Goal: Task Accomplishment & Management: Use online tool/utility

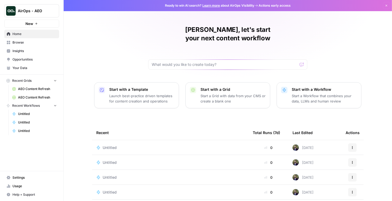
click at [34, 58] on span "Opportunities" at bounding box center [34, 59] width 44 height 5
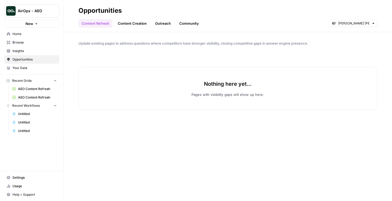
click at [36, 67] on span "Your Data" at bounding box center [34, 68] width 44 height 5
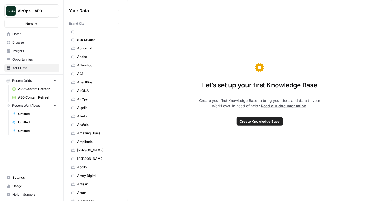
click at [29, 37] on link "Home" at bounding box center [31, 34] width 55 height 8
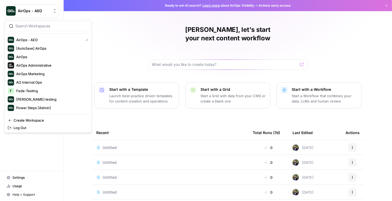
click at [30, 11] on span "AirOps - AEO" at bounding box center [34, 10] width 32 height 5
click at [52, 66] on span "AirOps Administrative" at bounding box center [51, 65] width 70 height 5
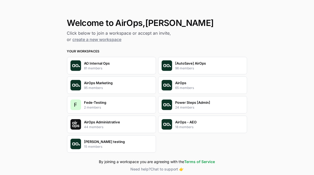
scroll to position [27, 0]
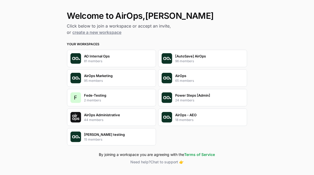
click at [192, 115] on p "AirOps - AEO" at bounding box center [186, 114] width 21 height 5
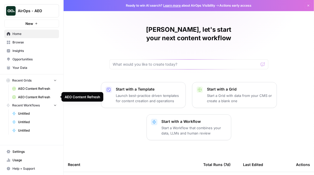
click at [26, 114] on span "Untitled" at bounding box center [37, 113] width 39 height 5
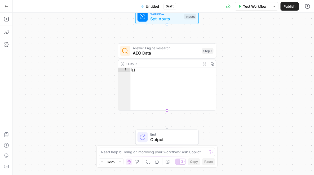
click at [4, 5] on button "Go Back" at bounding box center [7, 7] width 10 height 10
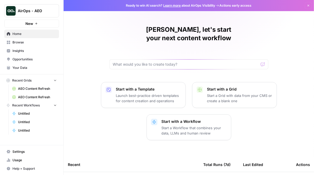
click at [186, 119] on p "Start with a Workflow" at bounding box center [194, 121] width 65 height 5
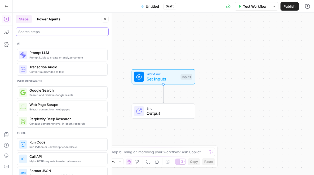
click at [43, 34] on input "search" at bounding box center [62, 31] width 88 height 5
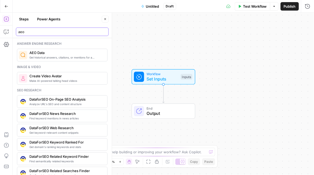
type input "aeo"
click at [42, 54] on span "AEO Data" at bounding box center [66, 52] width 74 height 5
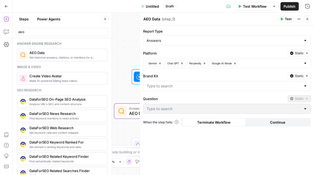
click at [307, 86] on div at bounding box center [306, 86] width 4 height 5
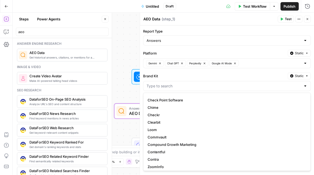
scroll to position [19, 0]
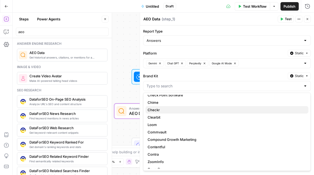
click at [243, 107] on span "Checkr" at bounding box center [226, 109] width 157 height 5
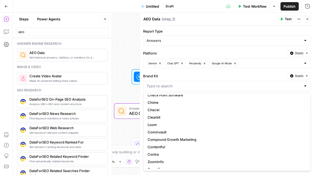
type input "Checkr"
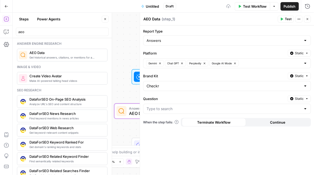
click at [308, 107] on div at bounding box center [306, 108] width 4 height 5
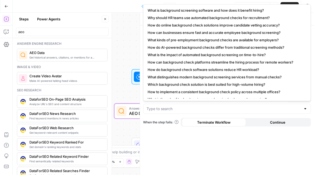
click at [248, 61] on span "How can background check platforms streamline the hiring process for remote wor…" at bounding box center [226, 62] width 157 height 5
type input "How can background check platforms streamline the hiring process for remote wor…"
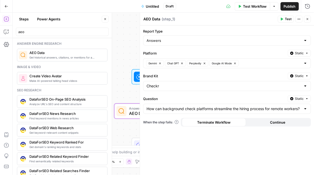
click at [287, 18] on span "Test" at bounding box center [288, 19] width 7 height 5
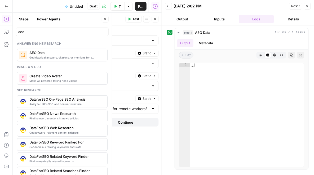
click at [104, 17] on button "Close" at bounding box center [105, 19] width 7 height 7
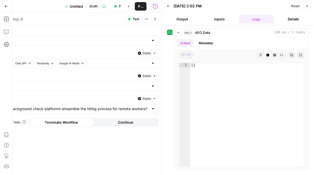
click at [134, 154] on div "Report Type Answers Platform Static Gemini Chat GPT Perplexity Google AI Mode B…" at bounding box center [75, 100] width 174 height 150
click at [308, 7] on icon "button" at bounding box center [307, 6] width 3 height 3
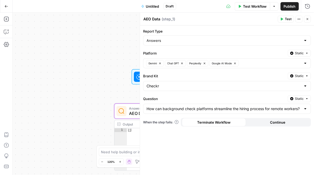
click at [305, 87] on div at bounding box center [306, 86] width 4 height 5
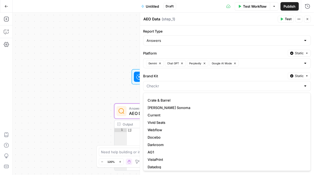
scroll to position [200, 0]
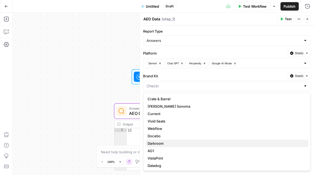
click at [202, 143] on span "Darkroom" at bounding box center [226, 143] width 157 height 5
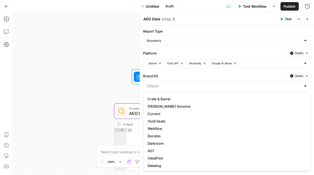
type input "Darkroom"
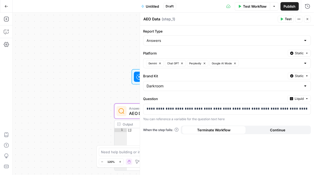
click at [291, 19] on span "Test" at bounding box center [288, 19] width 7 height 5
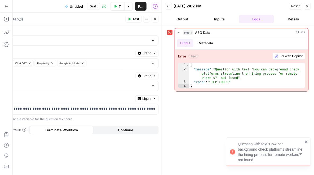
click at [311, 6] on header "Back 09/02/25 at 2:02 PM Reset Close Output Inputs Logs Details" at bounding box center [238, 12] width 152 height 25
click at [309, 6] on icon "button" at bounding box center [307, 6] width 3 height 3
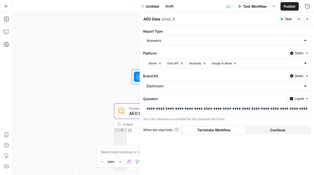
click at [305, 97] on button "Liquid" at bounding box center [299, 98] width 23 height 7
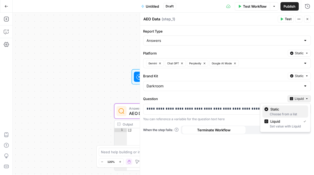
click at [293, 110] on span "Static" at bounding box center [288, 109] width 34 height 5
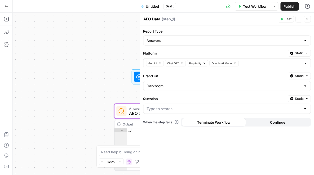
click at [307, 108] on div at bounding box center [306, 108] width 4 height 5
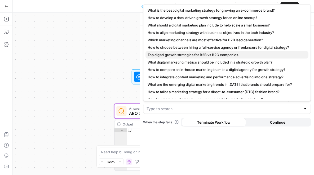
click at [244, 56] on span "Top digital growth strategies for B2B vs B2C companies." at bounding box center [226, 54] width 157 height 5
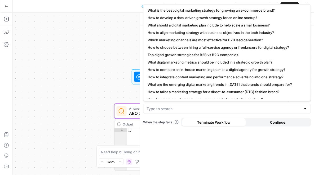
type input "Top digital growth strategies for B2B vs B2C companies."
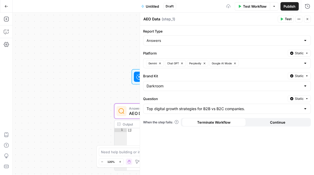
click at [285, 17] on button "Test" at bounding box center [286, 19] width 16 height 7
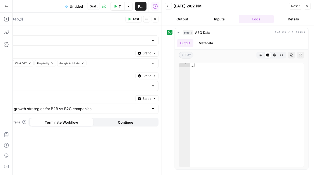
click at [135, 150] on div "Report Type Answers Platform Static Gemini Chat GPT Perplexity Google AI Mode B…" at bounding box center [75, 100] width 174 height 150
click at [155, 16] on button "Close" at bounding box center [155, 19] width 7 height 7
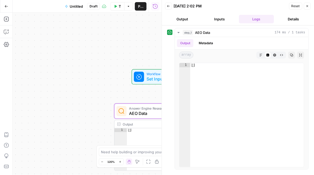
click at [309, 5] on icon "button" at bounding box center [307, 6] width 3 height 3
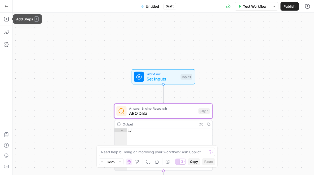
click at [6, 7] on icon "button" at bounding box center [7, 7] width 4 height 4
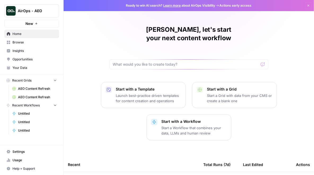
click at [34, 59] on span "Opportunities" at bounding box center [34, 59] width 44 height 5
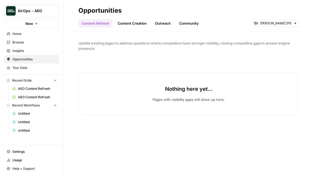
click at [141, 26] on link "Content Creation" at bounding box center [132, 23] width 35 height 8
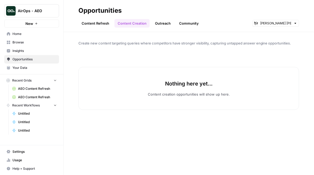
click at [34, 71] on link "Your Data" at bounding box center [31, 68] width 55 height 8
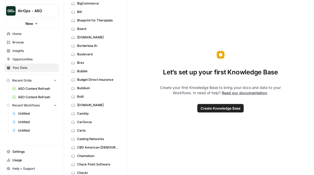
scroll to position [241, 0]
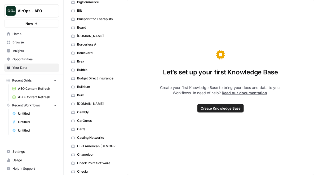
click at [94, 68] on span "Bubble" at bounding box center [98, 70] width 42 height 5
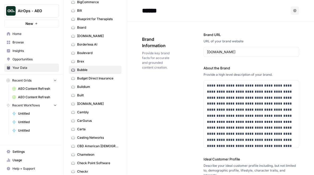
click at [38, 60] on span "Opportunities" at bounding box center [34, 59] width 44 height 5
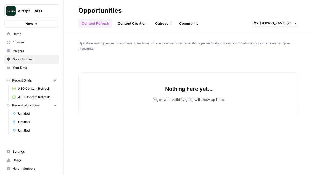
click at [205, 59] on div "Update existing pages to address questions where competitors have stronger visi…" at bounding box center [189, 103] width 251 height 143
click at [32, 132] on span "Untitled" at bounding box center [37, 130] width 39 height 5
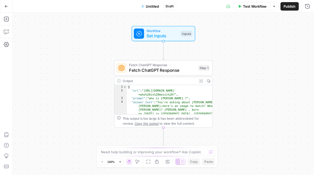
click at [7, 8] on button "Go Back" at bounding box center [7, 7] width 10 height 10
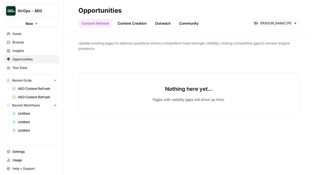
click at [34, 115] on span "Untitled" at bounding box center [37, 113] width 39 height 5
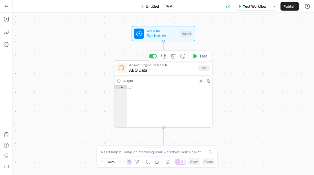
click at [161, 70] on span "AEO Data" at bounding box center [162, 70] width 67 height 6
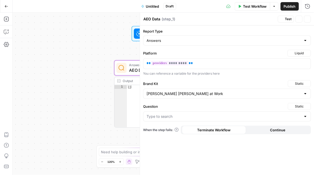
type input "What is the process for implementing an employee stock option plan?"
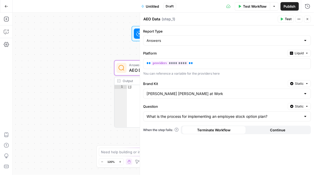
click at [308, 21] on button "Close" at bounding box center [307, 19] width 7 height 7
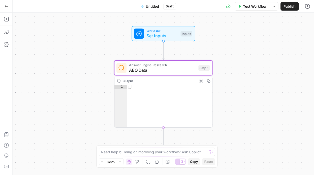
click at [3, 6] on button "Go Back" at bounding box center [7, 7] width 10 height 10
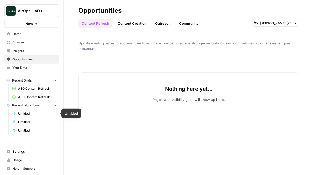
click at [28, 118] on link "Untitled" at bounding box center [34, 122] width 49 height 8
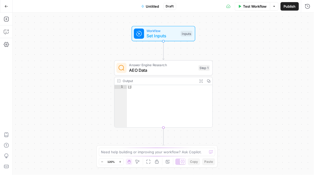
click at [163, 70] on span "AEO Data" at bounding box center [162, 70] width 67 height 6
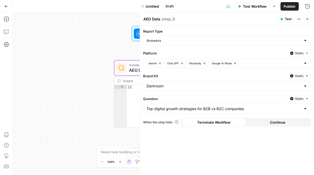
click at [290, 21] on span "Test" at bounding box center [288, 19] width 7 height 5
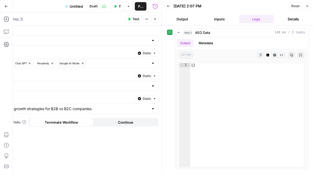
click at [307, 5] on icon "button" at bounding box center [307, 6] width 3 height 3
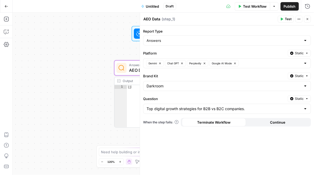
click at [306, 86] on div at bounding box center [306, 86] width 4 height 5
type input "j"
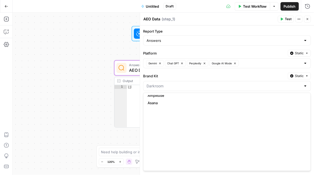
scroll to position [799, 0]
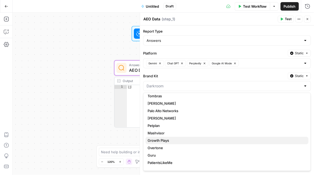
click at [173, 141] on span "Growth Plays" at bounding box center [226, 140] width 157 height 5
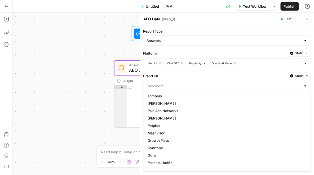
type input "Growth Plays"
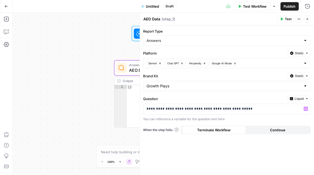
click at [305, 98] on div "Variables Menu" at bounding box center [296, 99] width 25 height 5
click at [276, 99] on label "Question" at bounding box center [214, 98] width 142 height 5
click at [301, 100] on span "Liquid" at bounding box center [299, 99] width 9 height 5
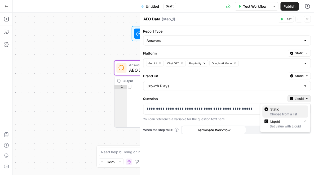
click at [285, 112] on div "Choose from a list" at bounding box center [286, 114] width 42 height 5
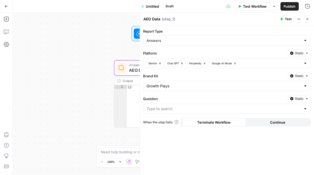
click at [307, 112] on div at bounding box center [227, 109] width 168 height 10
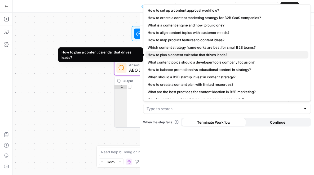
click at [220, 52] on span "How to plan a content calendar that drives leads?" at bounding box center [226, 54] width 157 height 5
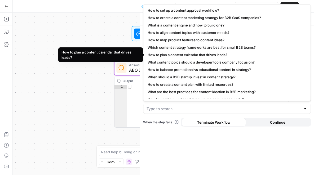
type input "How to plan a content calendar that drives leads?"
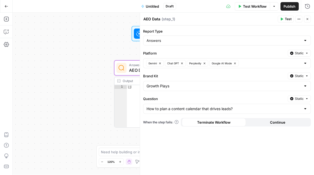
click at [285, 18] on button "Test" at bounding box center [286, 19] width 16 height 7
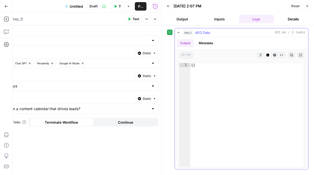
click at [177, 32] on icon "button" at bounding box center [179, 32] width 4 height 4
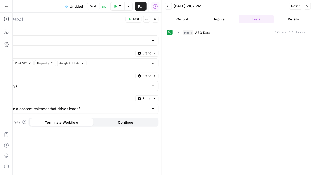
click at [308, 6] on icon "button" at bounding box center [308, 6] width 2 height 2
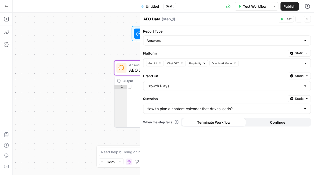
click at [306, 20] on button "Close" at bounding box center [307, 19] width 7 height 7
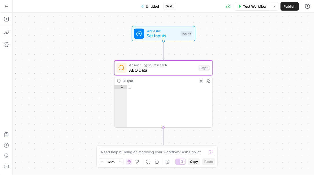
click at [6, 7] on icon "button" at bounding box center [7, 7] width 4 height 4
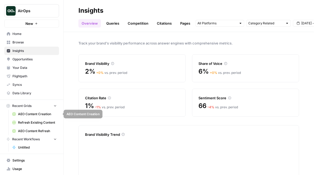
scroll to position [8, 0]
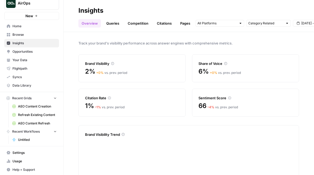
click at [32, 140] on span "Untitled" at bounding box center [37, 140] width 39 height 5
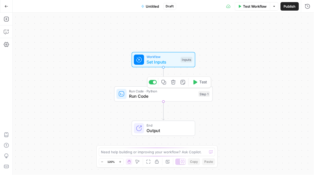
click at [144, 98] on span "Run Code" at bounding box center [162, 96] width 67 height 6
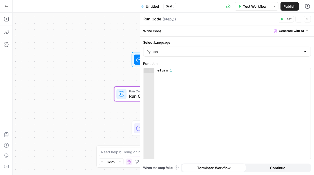
click at [311, 19] on button "Close" at bounding box center [307, 19] width 7 height 7
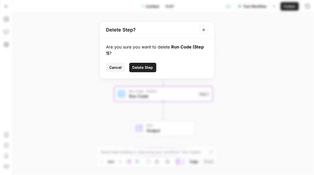
click button "Delete Step" at bounding box center [142, 68] width 27 height 10
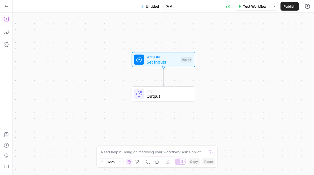
click at [4, 19] on icon "button" at bounding box center [6, 18] width 5 height 5
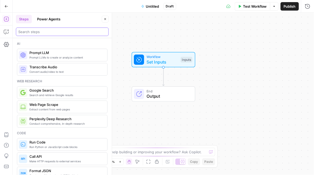
click at [49, 33] on input "search" at bounding box center [62, 31] width 88 height 5
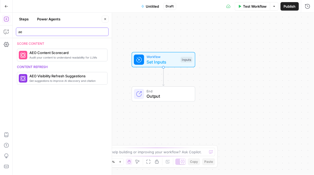
type input "aeo"
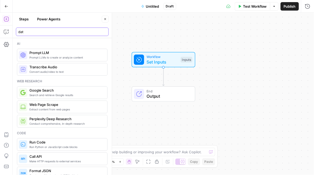
type input "data"
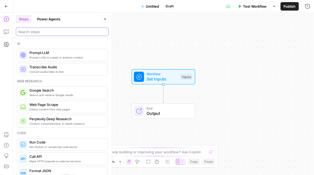
click at [51, 31] on input "search" at bounding box center [62, 31] width 88 height 5
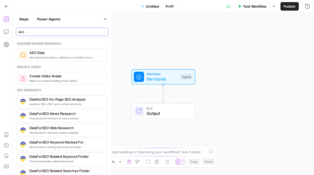
type input "aeo"
click at [38, 54] on span "AEO Data" at bounding box center [66, 52] width 74 height 5
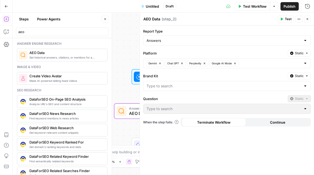
click at [305, 85] on div at bounding box center [306, 86] width 4 height 5
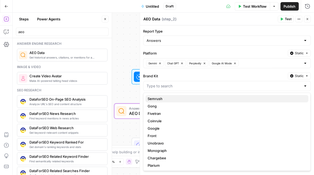
click at [180, 100] on span "Semrush" at bounding box center [226, 98] width 157 height 5
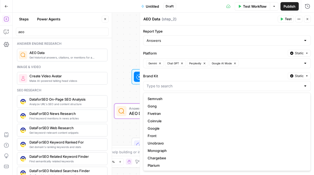
type input "Semrush"
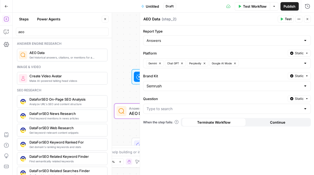
click at [306, 107] on div at bounding box center [306, 108] width 4 height 5
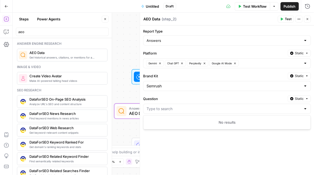
click at [307, 86] on div at bounding box center [306, 86] width 4 height 5
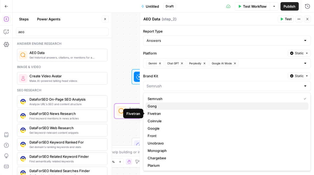
click at [237, 107] on span "Gong" at bounding box center [226, 106] width 157 height 5
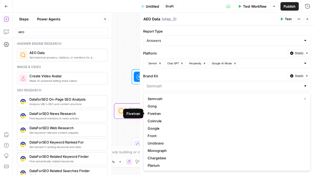
type input "Gong"
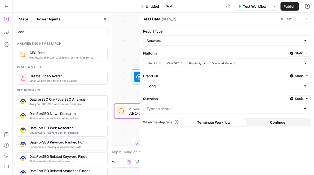
click at [306, 109] on div at bounding box center [306, 108] width 4 height 5
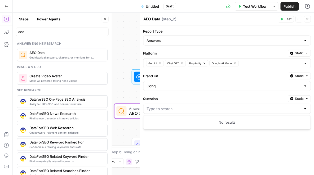
click at [306, 84] on div at bounding box center [306, 86] width 4 height 5
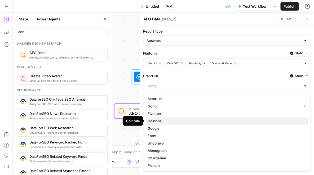
click at [282, 120] on span "Coinrule" at bounding box center [226, 121] width 157 height 5
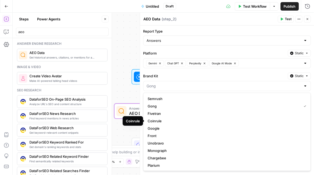
type input "Coinrule"
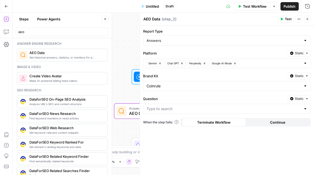
click at [305, 108] on div at bounding box center [306, 108] width 4 height 5
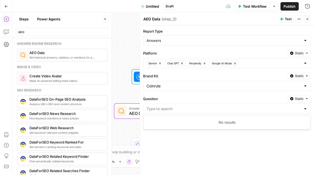
click at [306, 89] on div "Coinrule" at bounding box center [227, 86] width 168 height 10
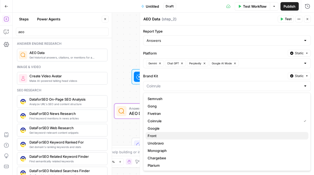
click at [254, 137] on span "Front" at bounding box center [226, 135] width 157 height 5
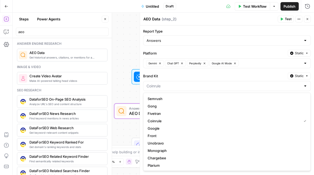
type input "Front"
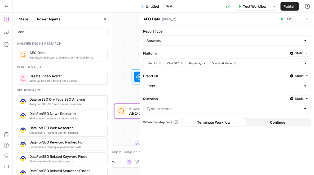
click at [304, 108] on div at bounding box center [306, 108] width 4 height 5
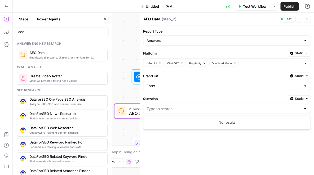
click at [306, 84] on div at bounding box center [306, 86] width 4 height 5
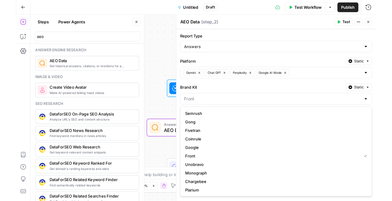
scroll to position [60, 0]
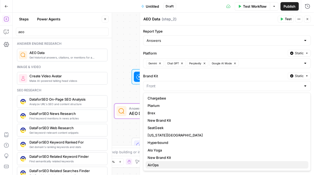
click at [166, 162] on button "AirOps" at bounding box center [227, 165] width 163 height 7
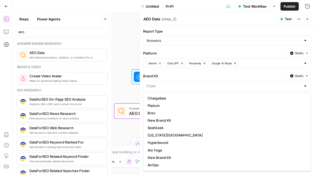
type input "AirOps"
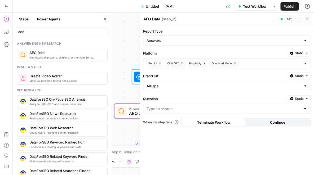
click at [305, 108] on div at bounding box center [306, 108] width 4 height 5
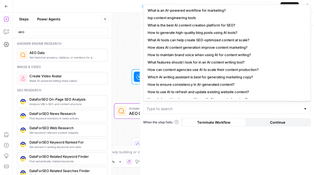
click at [236, 62] on span "What features should I look for in an AI content writing tool?" at bounding box center [226, 62] width 157 height 5
type input "What features should I look for in an AI content writing tool?"
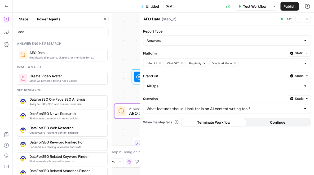
click at [286, 19] on span "Test" at bounding box center [288, 19] width 7 height 5
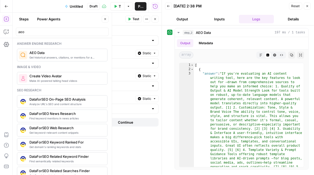
click at [308, 5] on icon "button" at bounding box center [307, 6] width 3 height 3
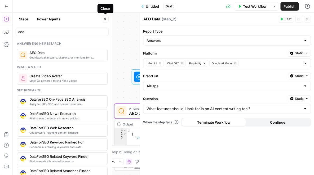
click at [105, 18] on icon "button" at bounding box center [105, 19] width 3 height 3
